Goal: Task Accomplishment & Management: Use online tool/utility

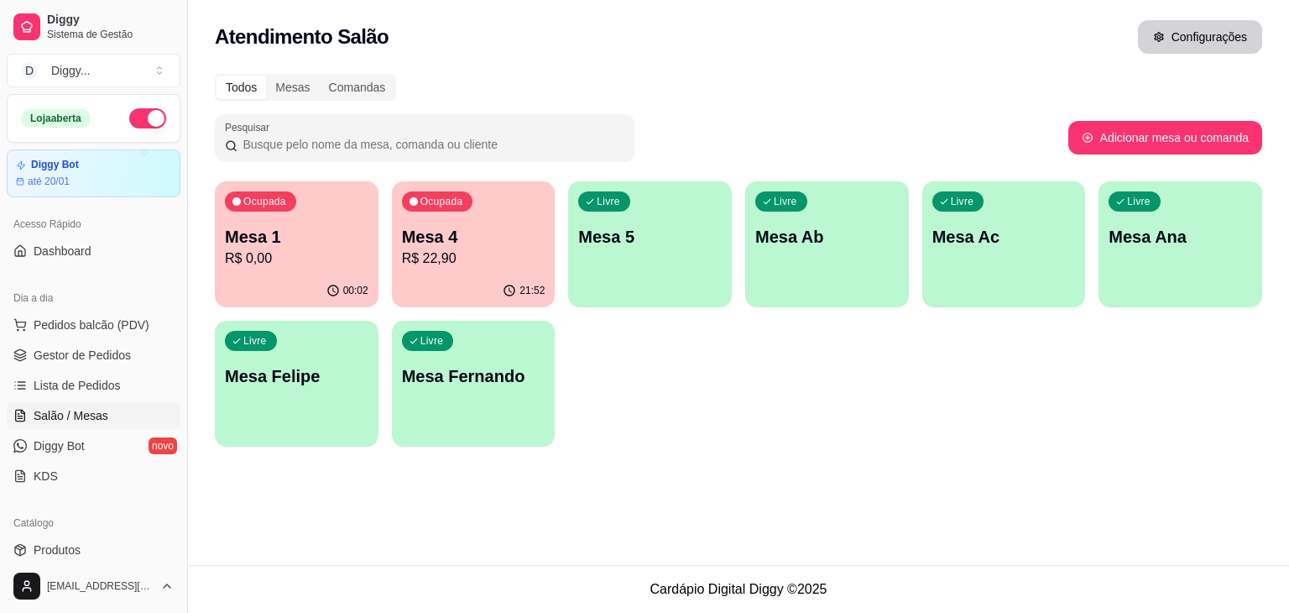
click at [1209, 41] on button "Configurações" at bounding box center [1200, 37] width 124 height 34
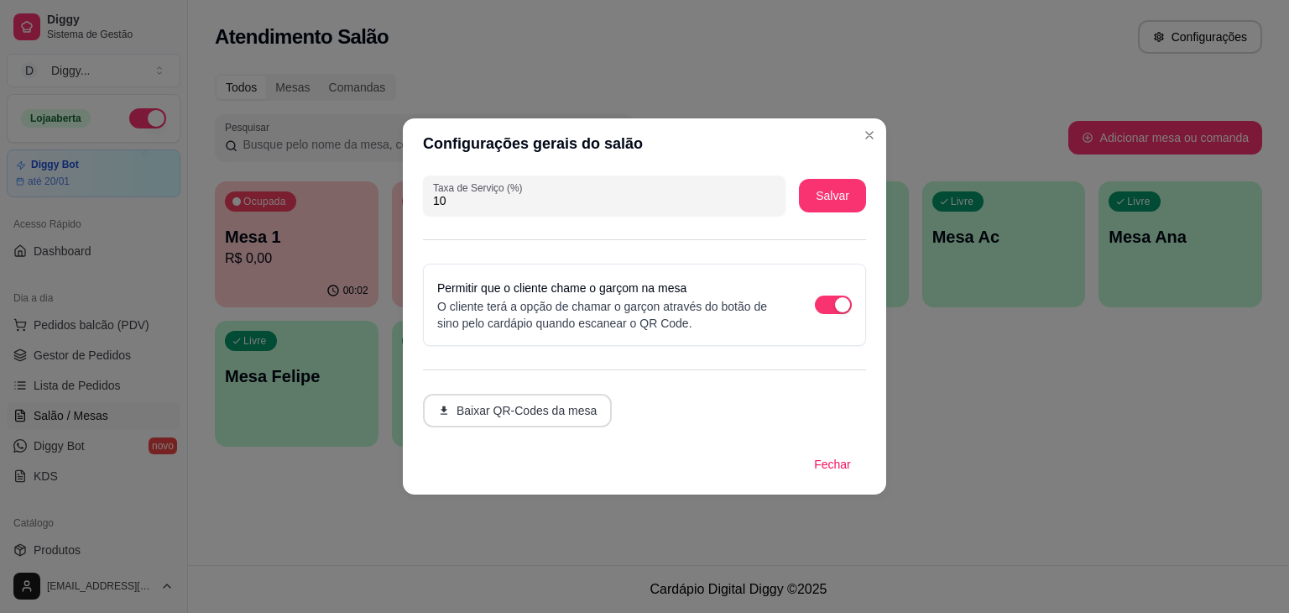
click at [566, 406] on button "Baixar QR-Codes da mesa" at bounding box center [517, 411] width 189 height 34
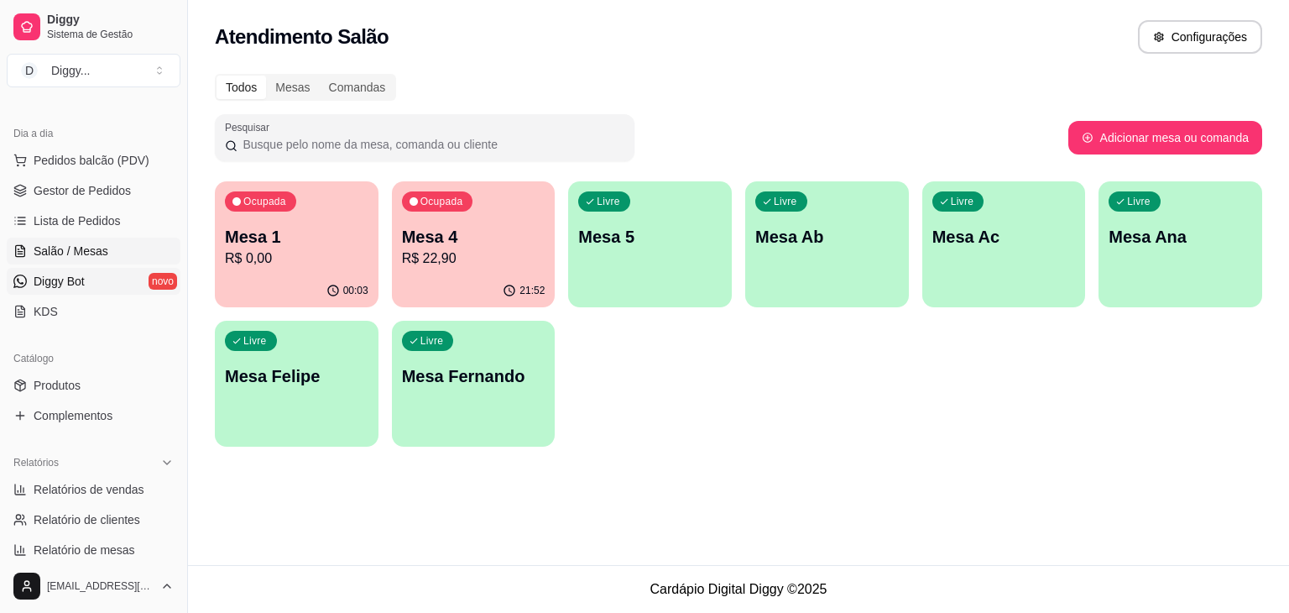
scroll to position [164, 0]
click at [97, 385] on link "Produtos" at bounding box center [94, 385] width 174 height 27
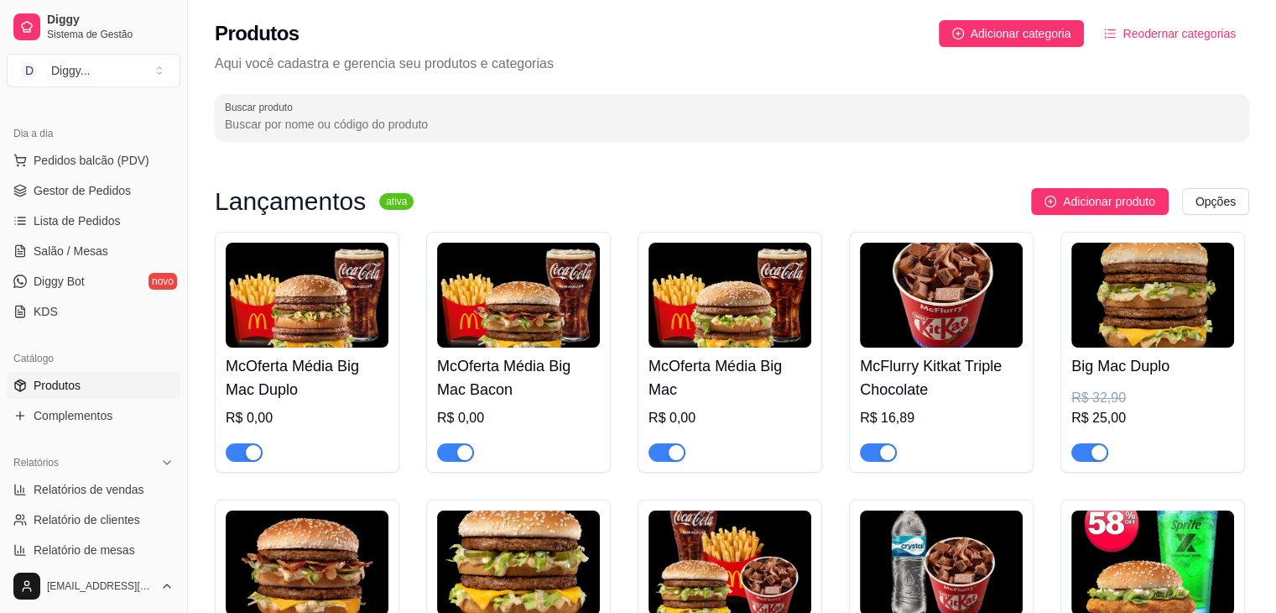
click at [526, 297] on img at bounding box center [518, 295] width 163 height 105
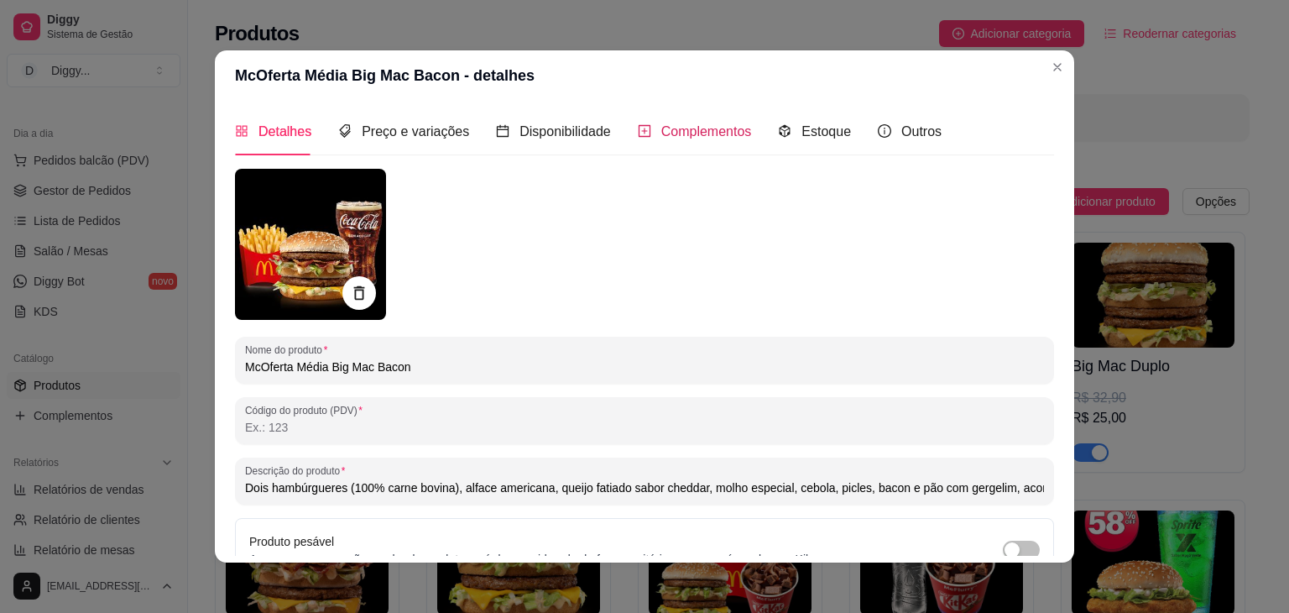
click at [668, 127] on span "Complementos" at bounding box center [706, 131] width 91 height 14
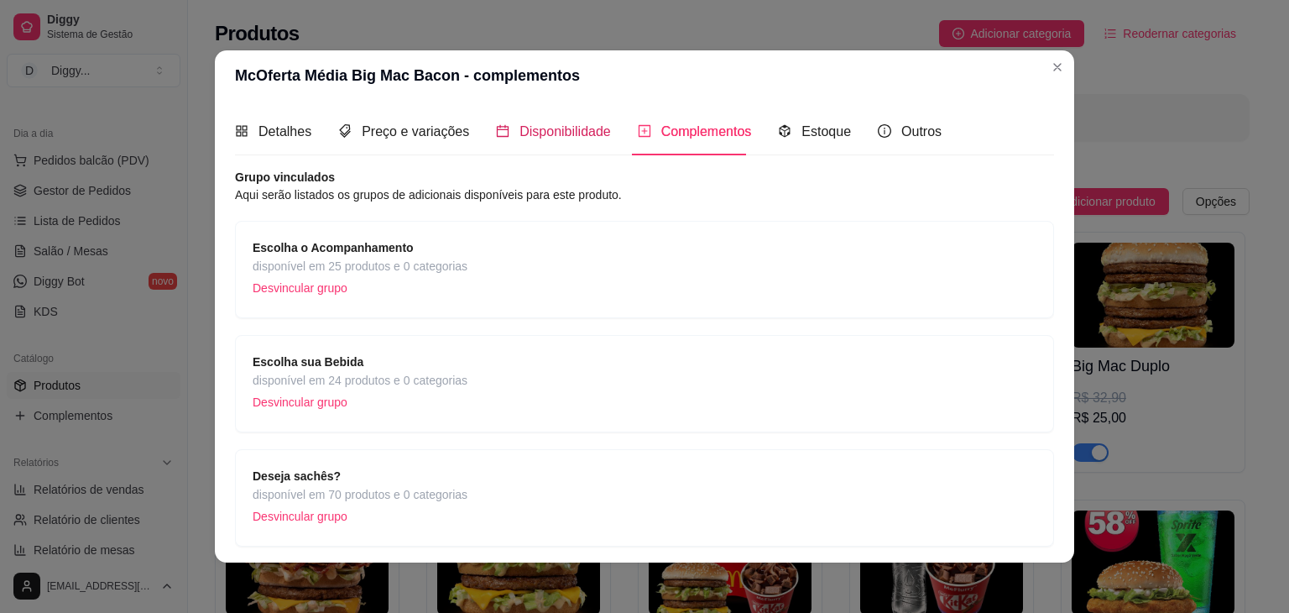
click at [571, 133] on span "Disponibilidade" at bounding box center [564, 131] width 91 height 14
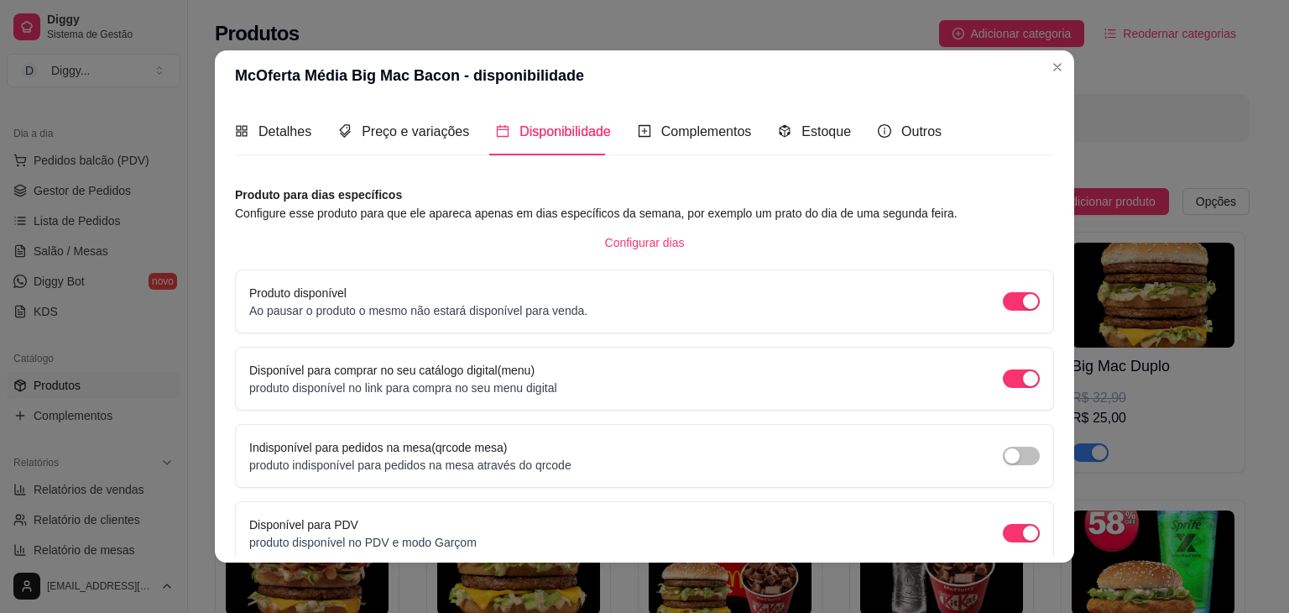
scroll to position [76, 0]
